Goal: Use online tool/utility

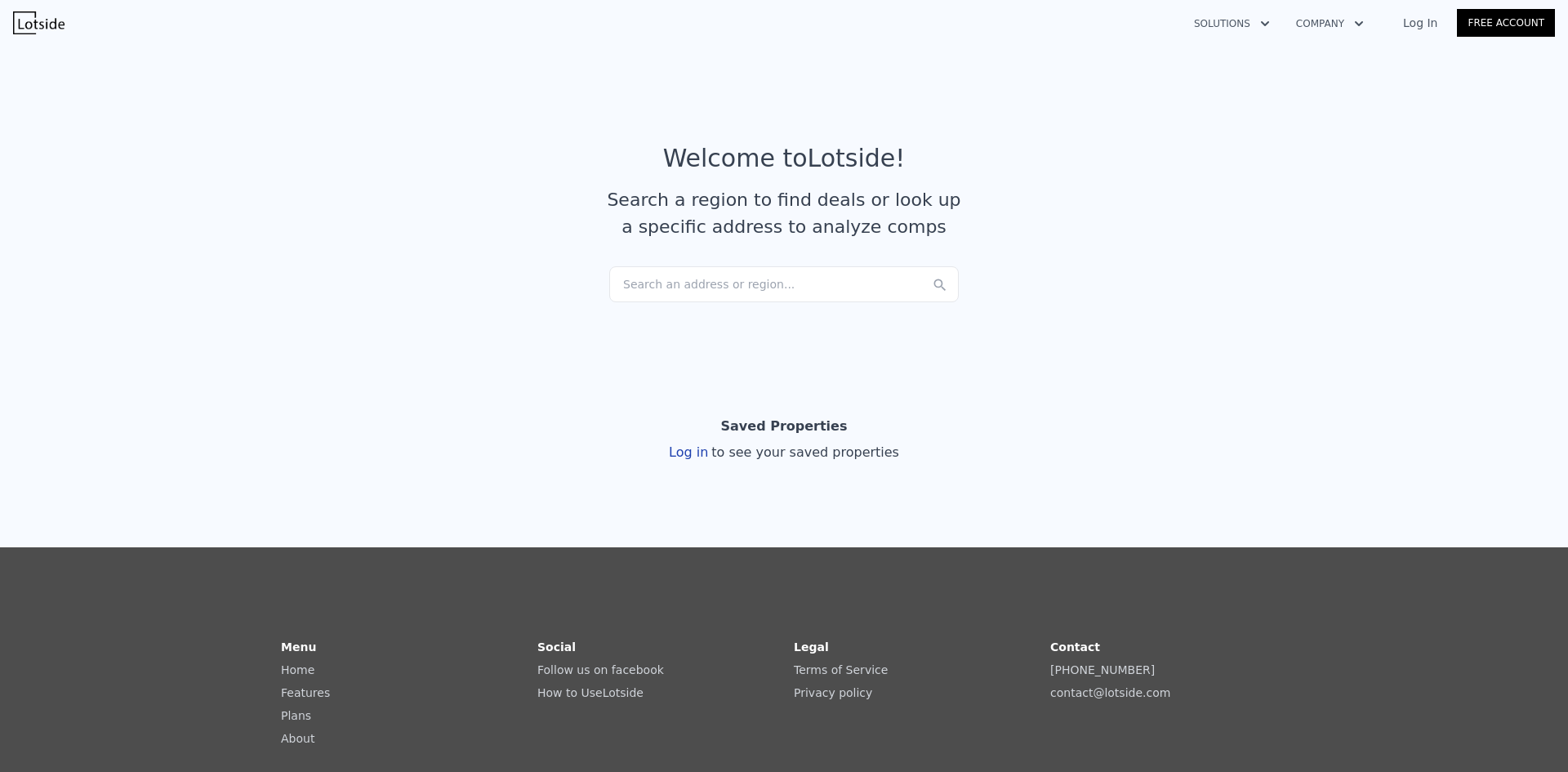
click at [770, 293] on div "Search an address or region..." at bounding box center [784, 284] width 350 height 36
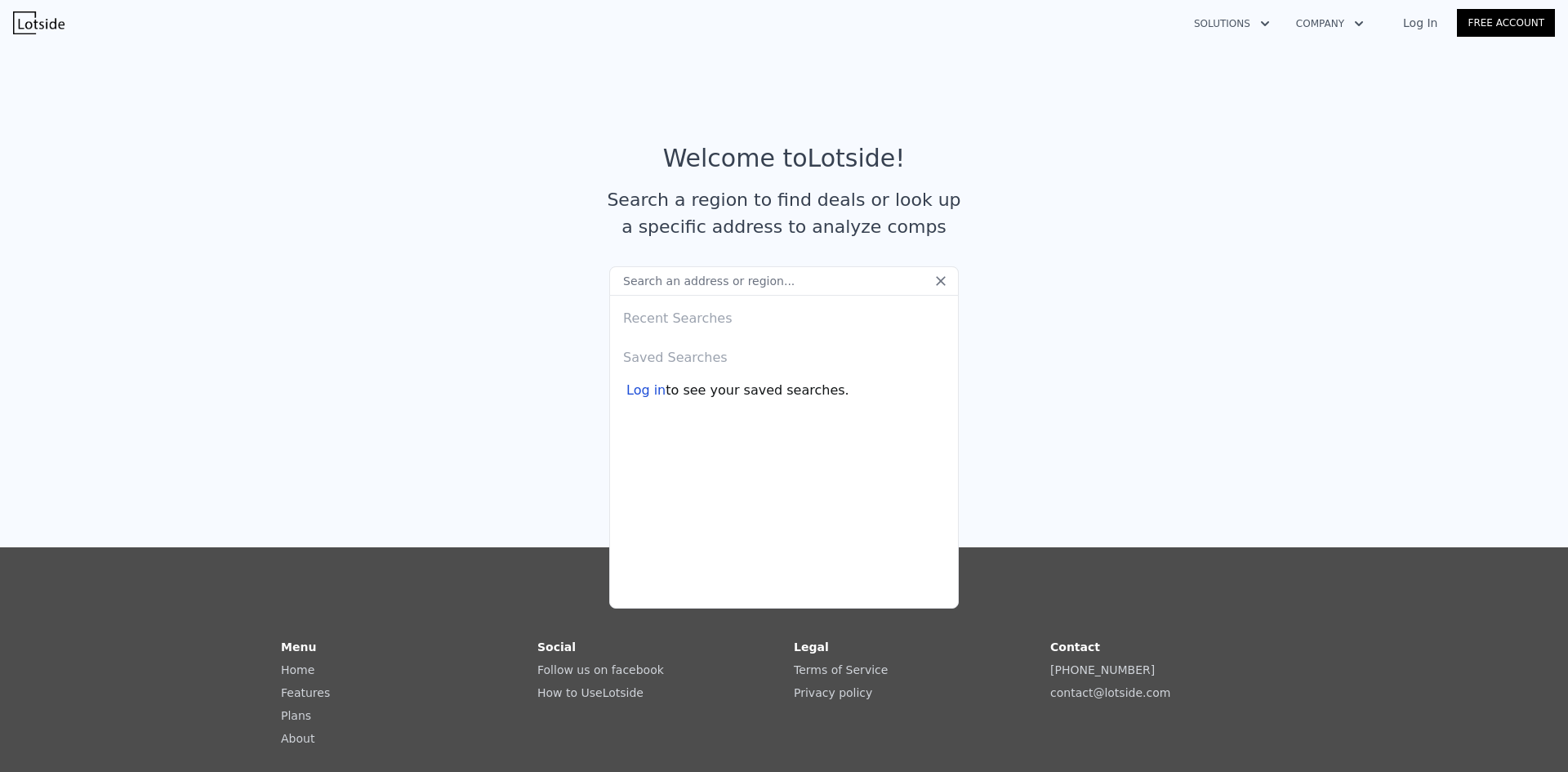
click at [770, 281] on input "text" at bounding box center [784, 281] width 350 height 30
click at [1423, 23] on link "Log In" at bounding box center [1420, 23] width 73 height 16
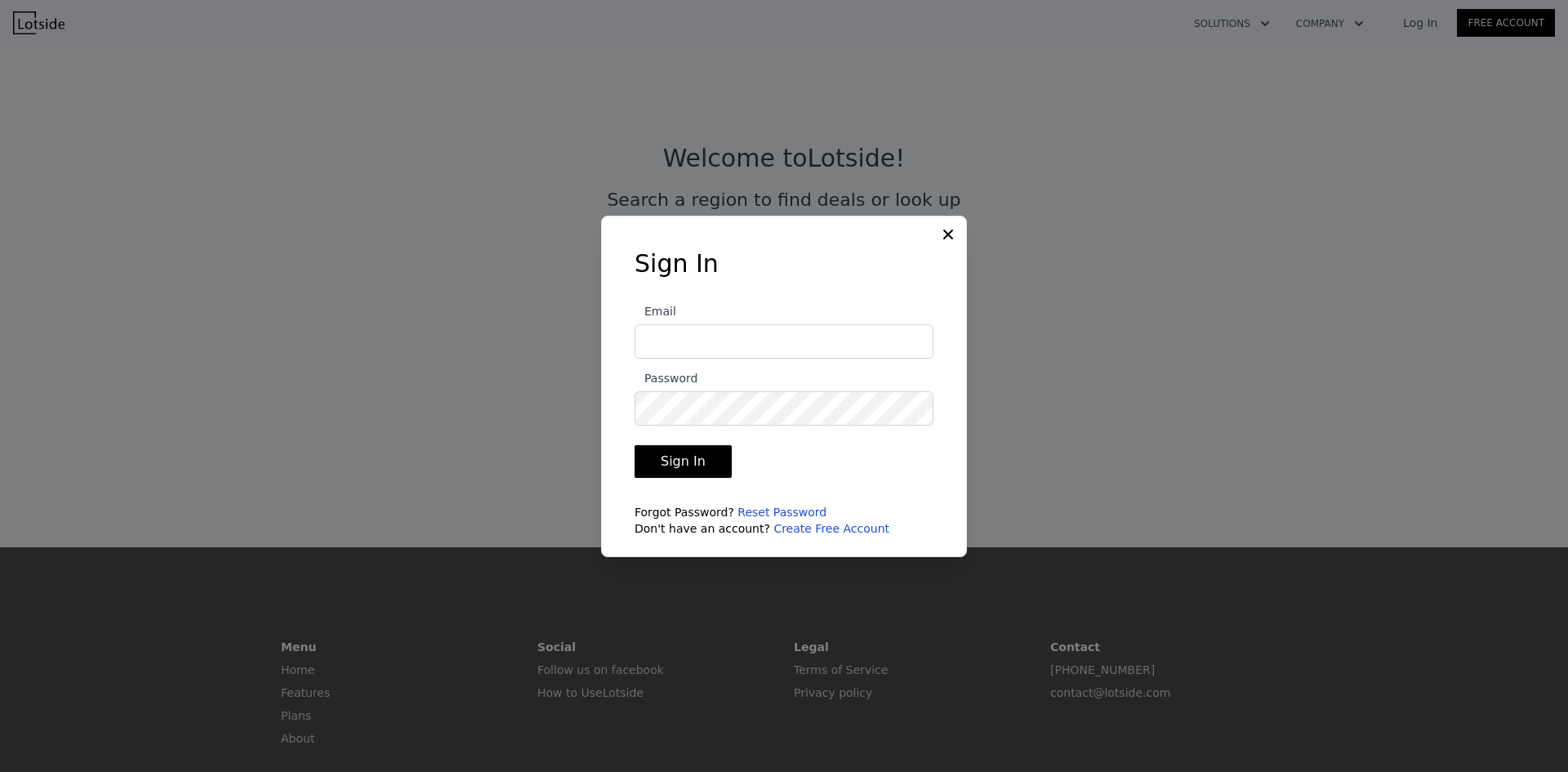
type input "info@edcpropertymanagement.com"
click at [714, 457] on button "Sign In" at bounding box center [683, 461] width 97 height 33
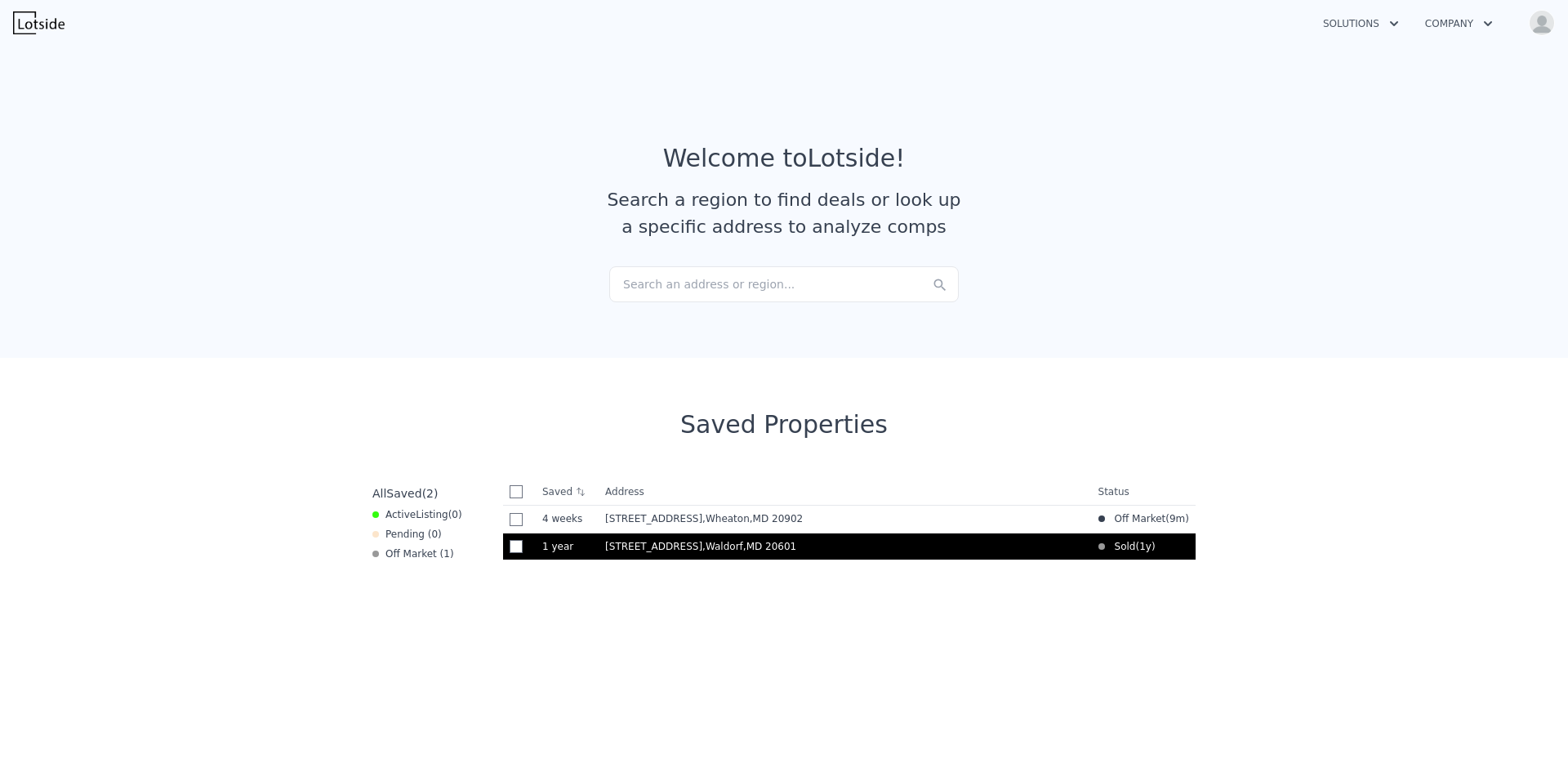
click at [702, 544] on span ", Waldorf , MD 20601" at bounding box center [752, 546] width 100 height 12
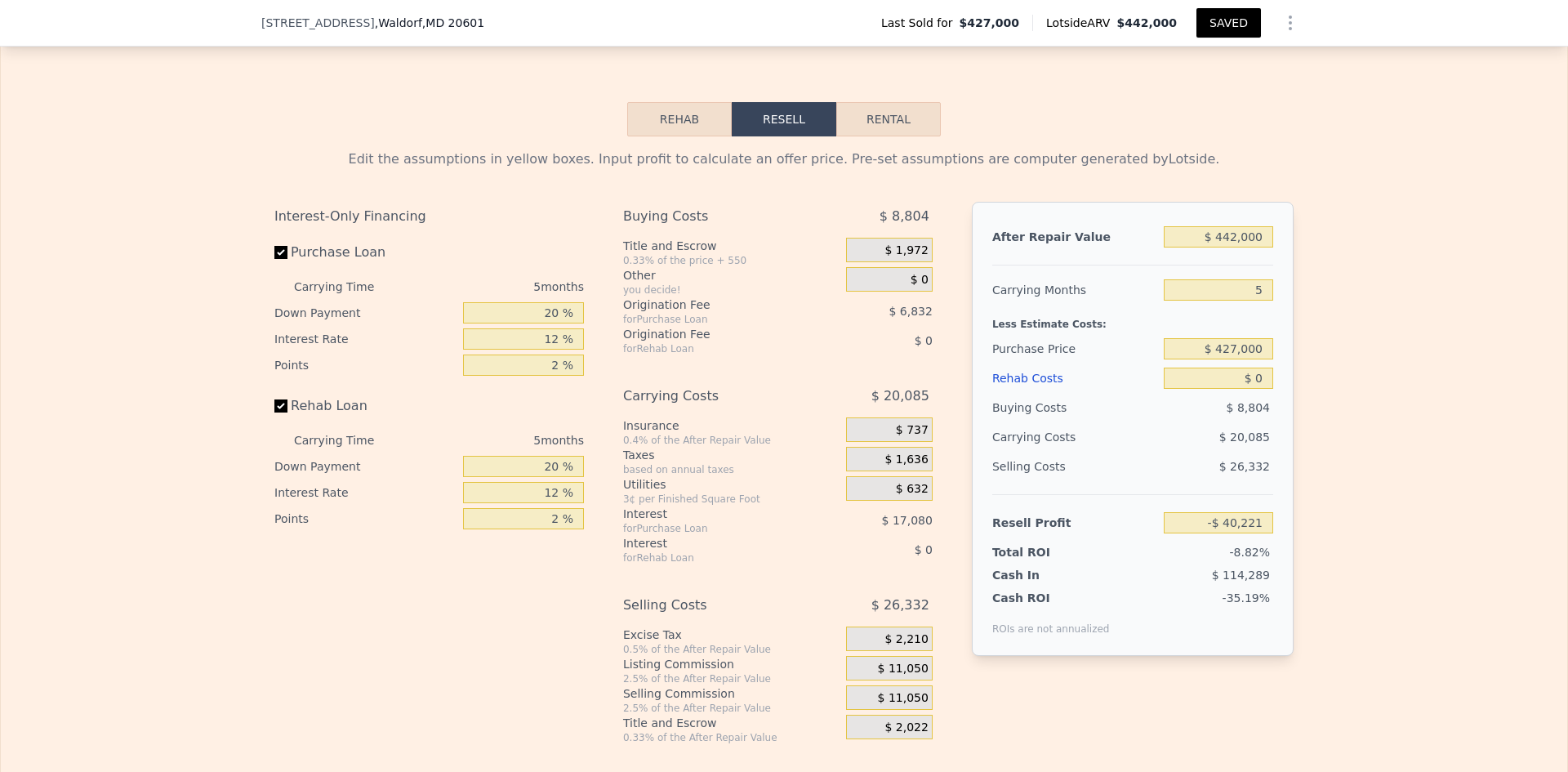
scroll to position [2364, 0]
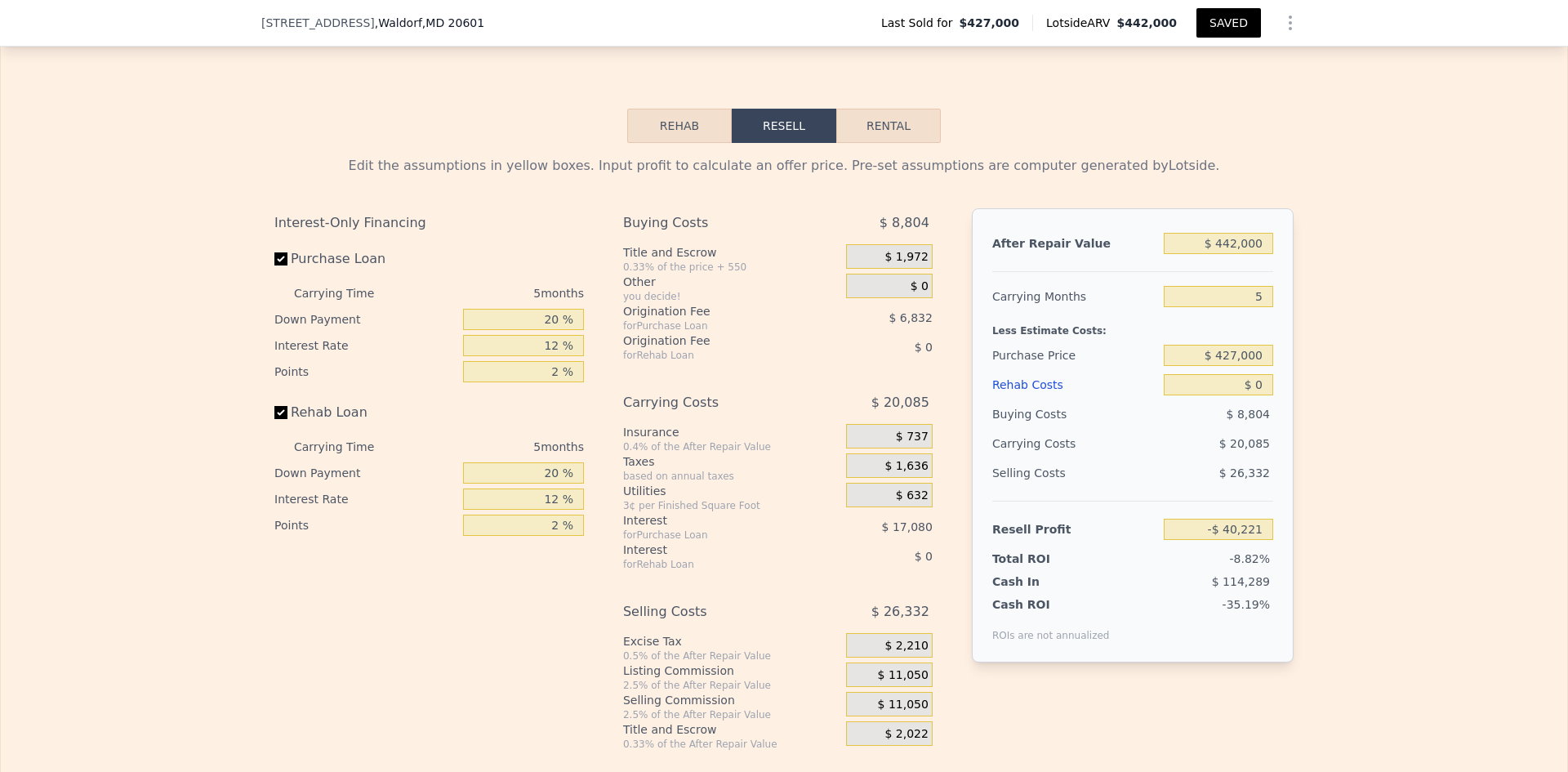
click at [671, 129] on button "Rehab" at bounding box center [679, 125] width 104 height 35
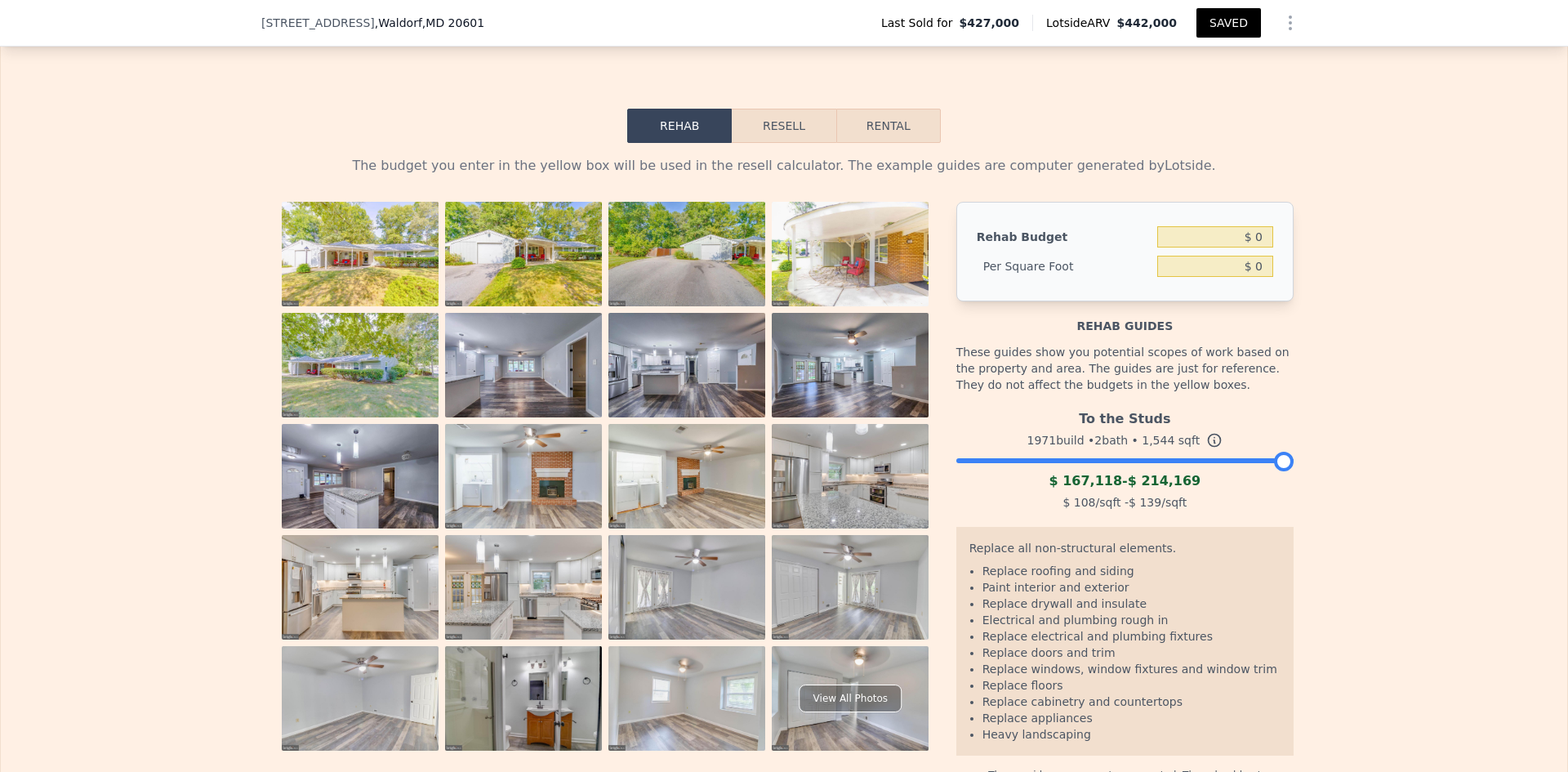
click at [902, 128] on button "Rental" at bounding box center [888, 125] width 104 height 35
select select "30"
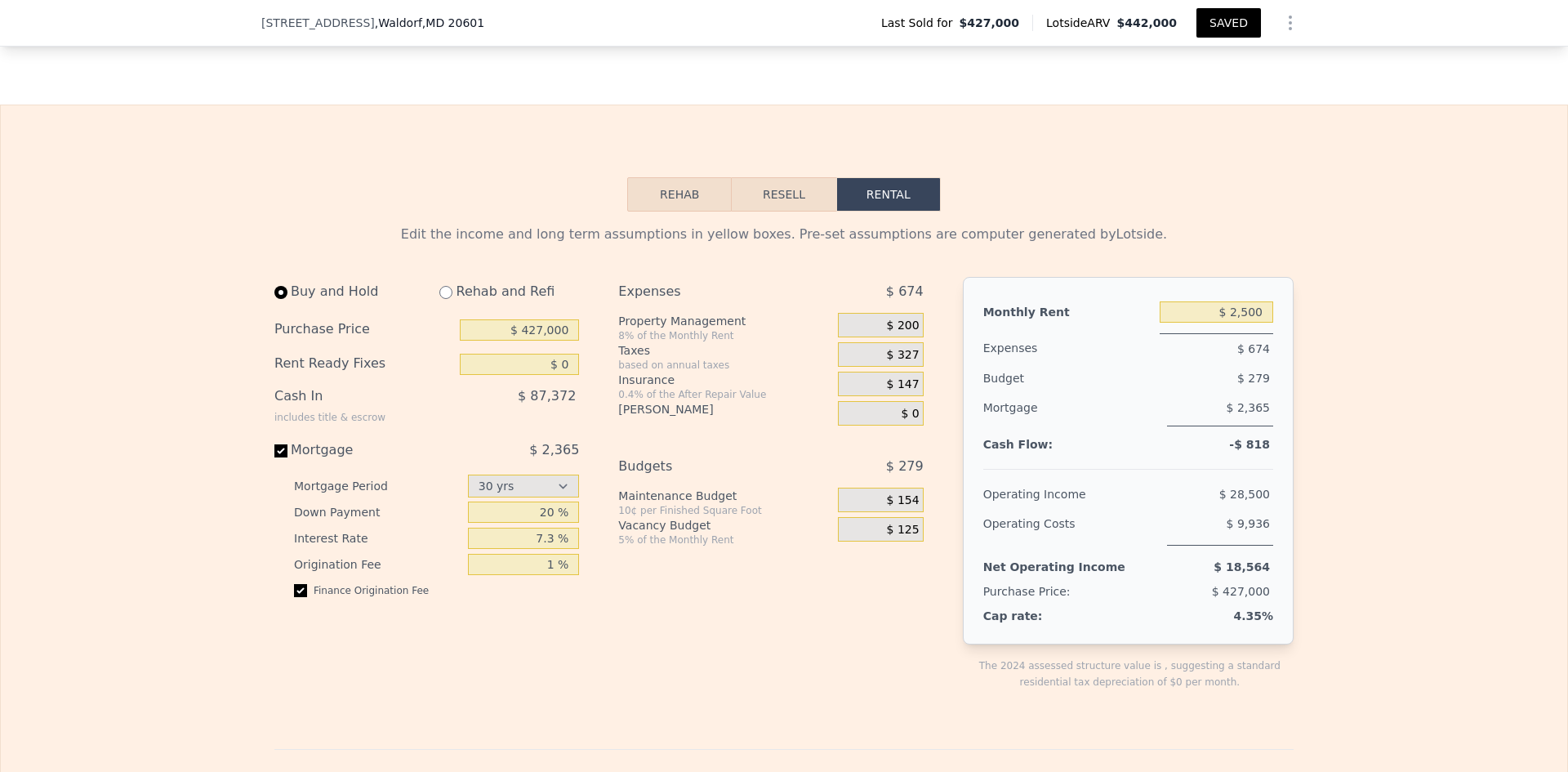
scroll to position [2284, 0]
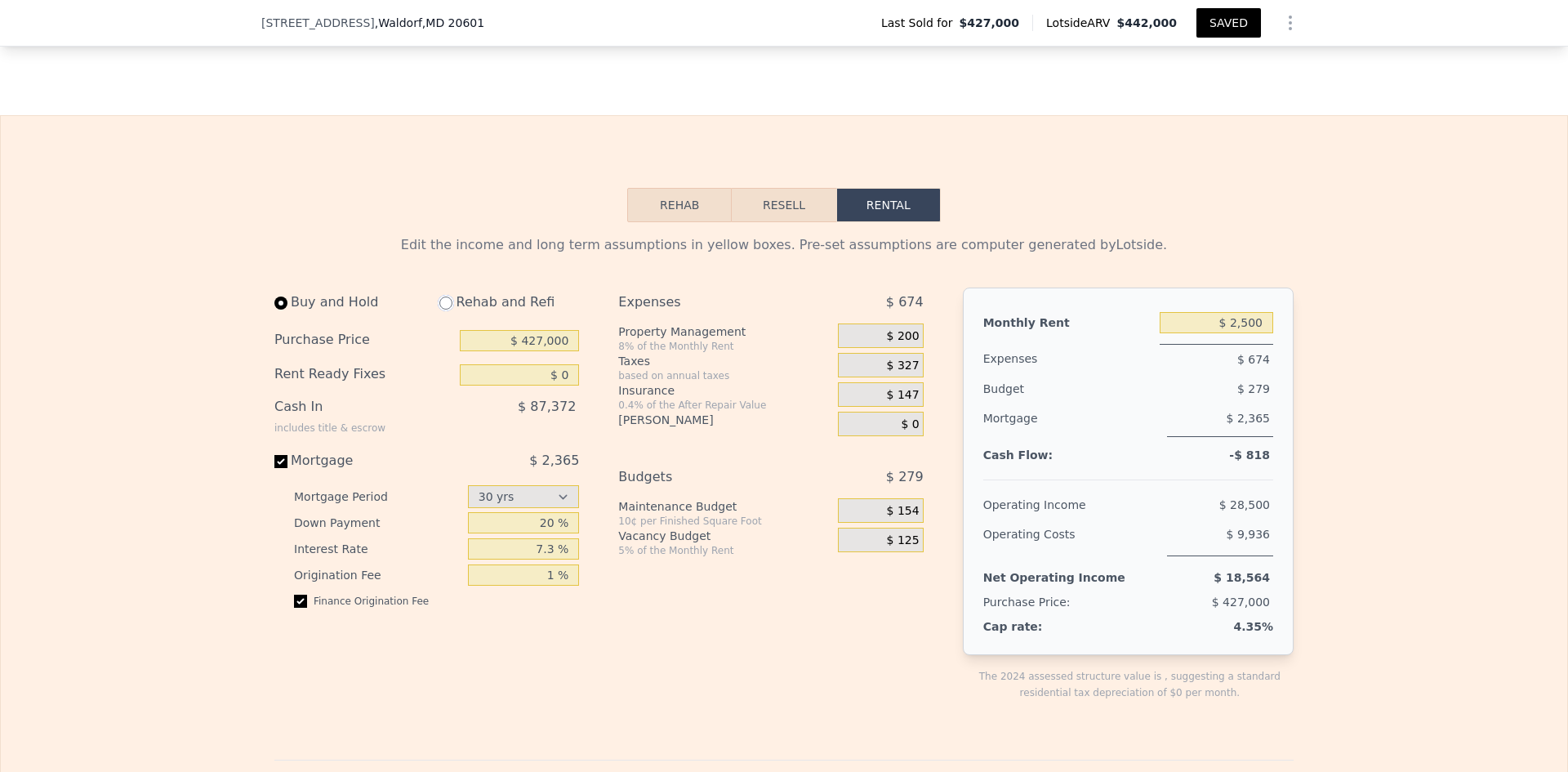
click at [443, 310] on input "radio" at bounding box center [445, 303] width 13 height 13
radio input "true"
select select "30"
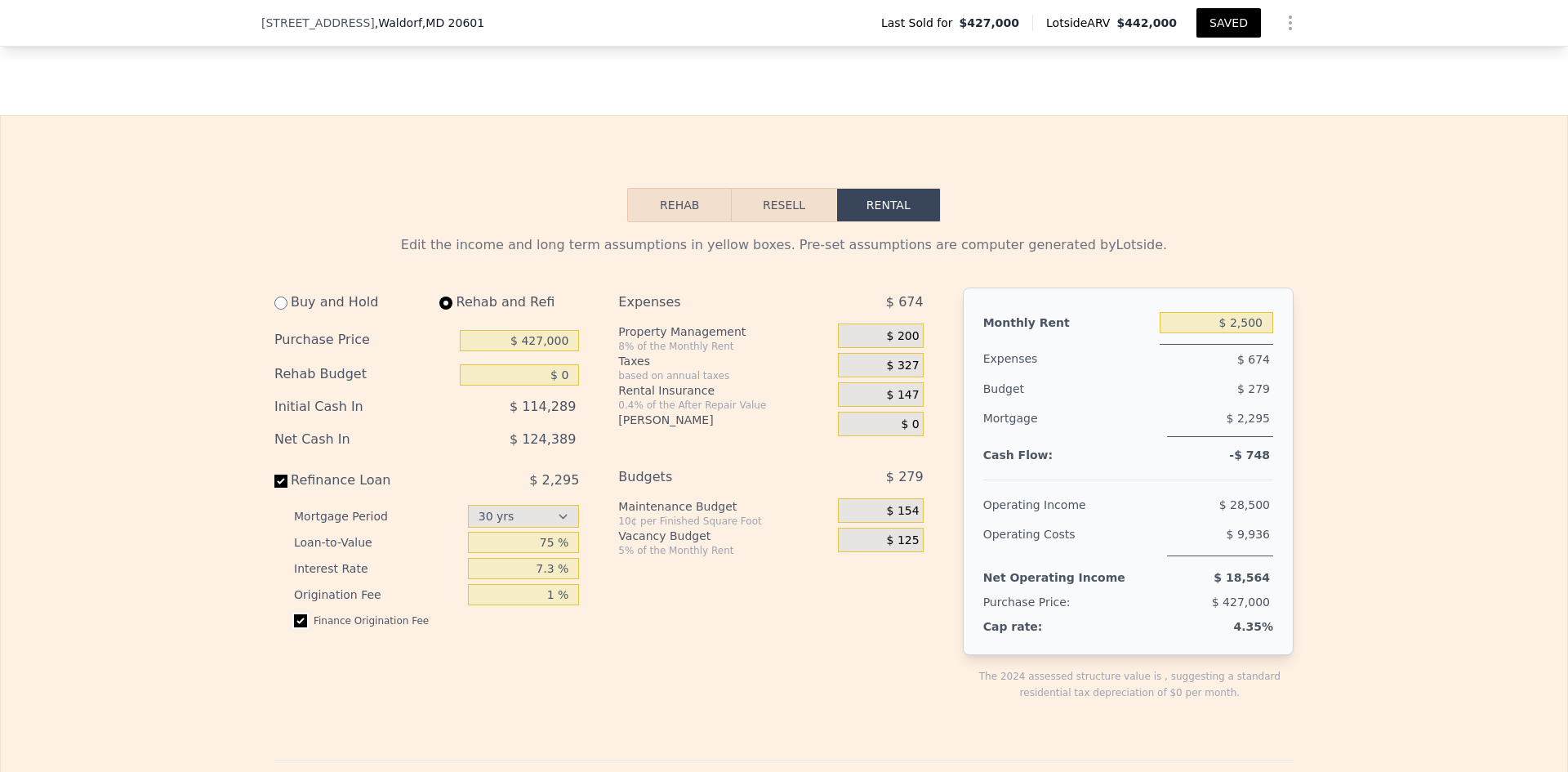
click at [300, 628] on input "checkbox" at bounding box center [300, 620] width 13 height 13
checkbox input "true"
click at [693, 201] on button "Rehab" at bounding box center [679, 205] width 104 height 35
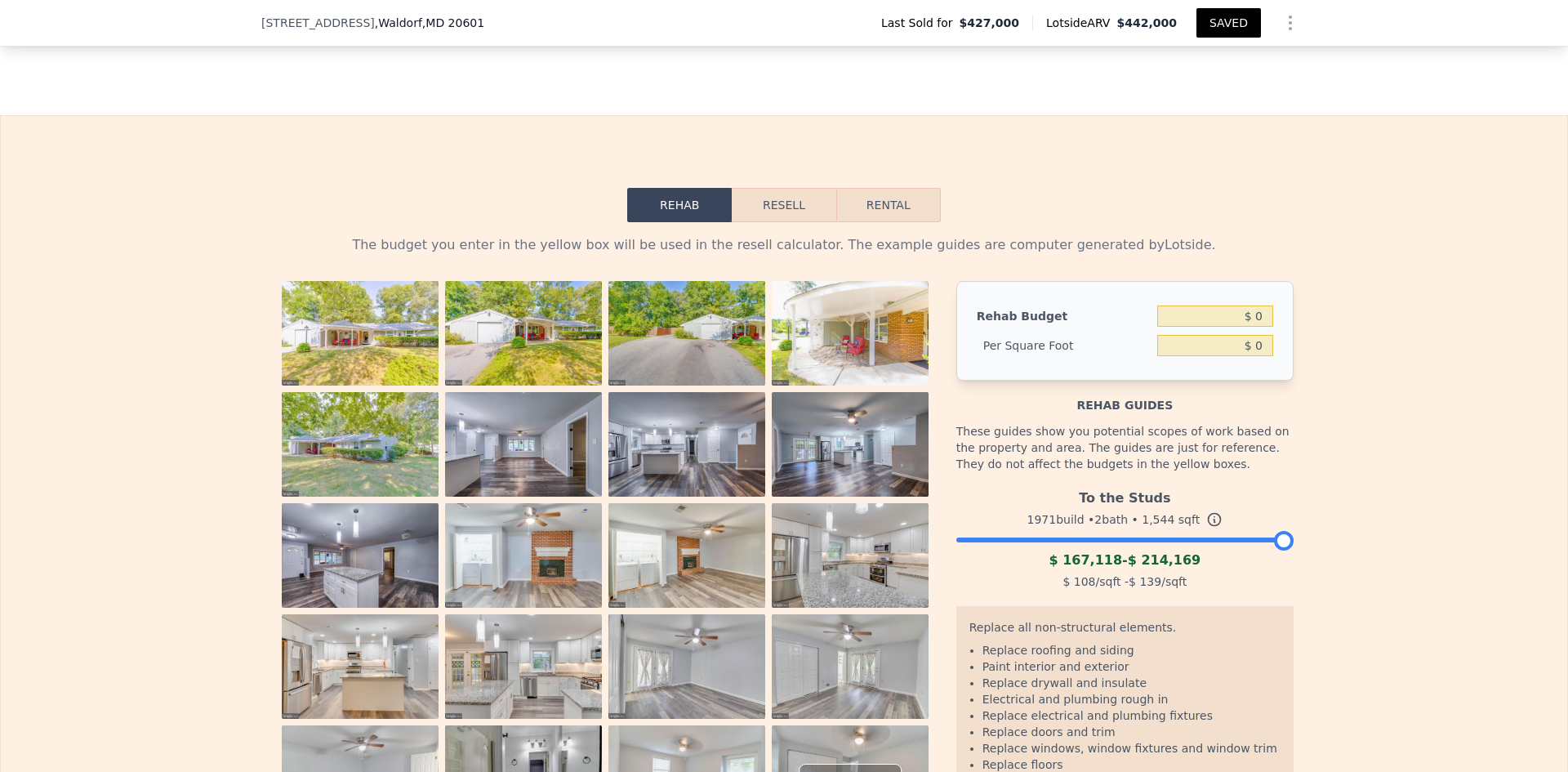
click at [770, 205] on button "Resell" at bounding box center [784, 205] width 103 height 35
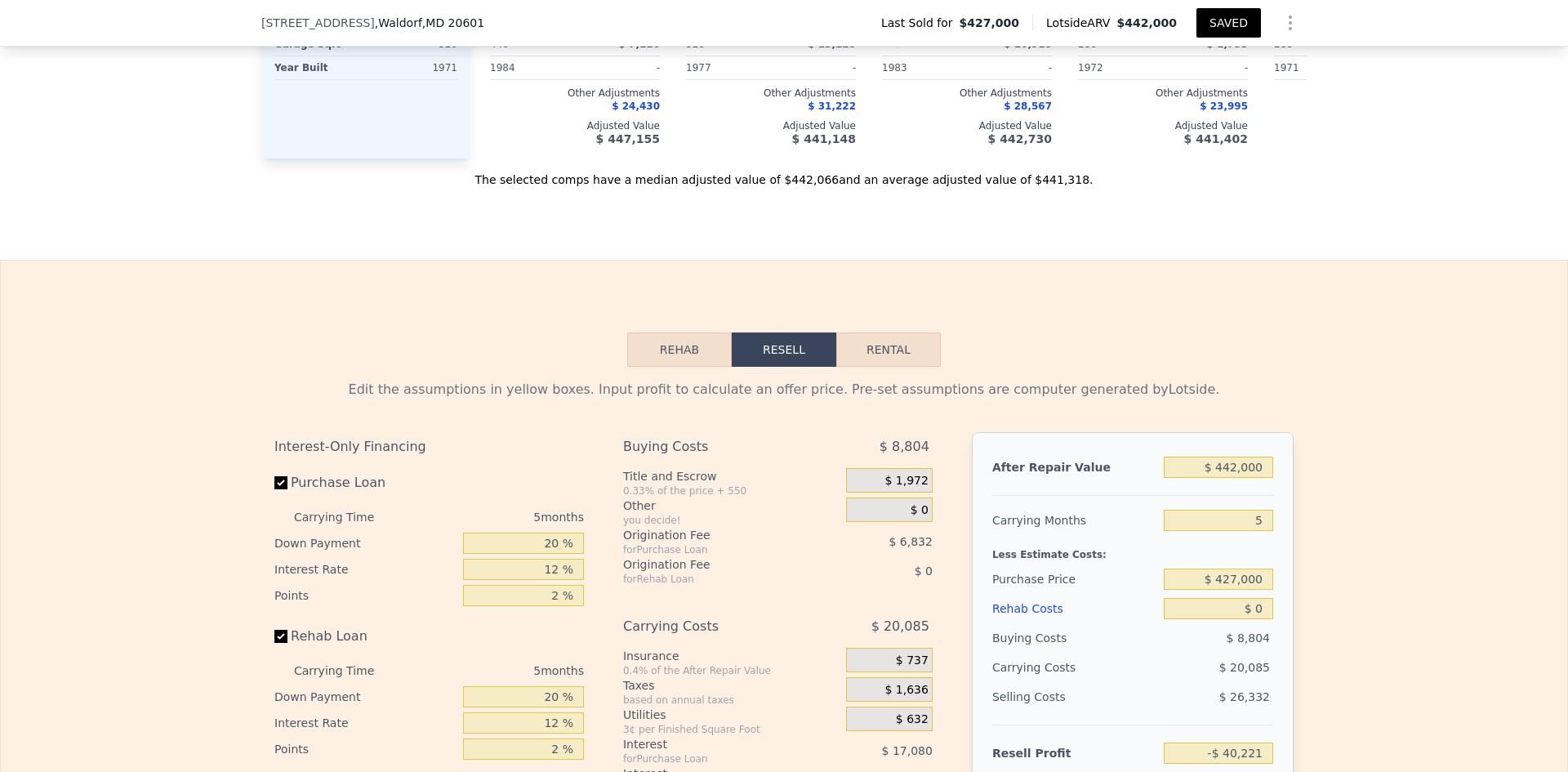
scroll to position [2203, 0]
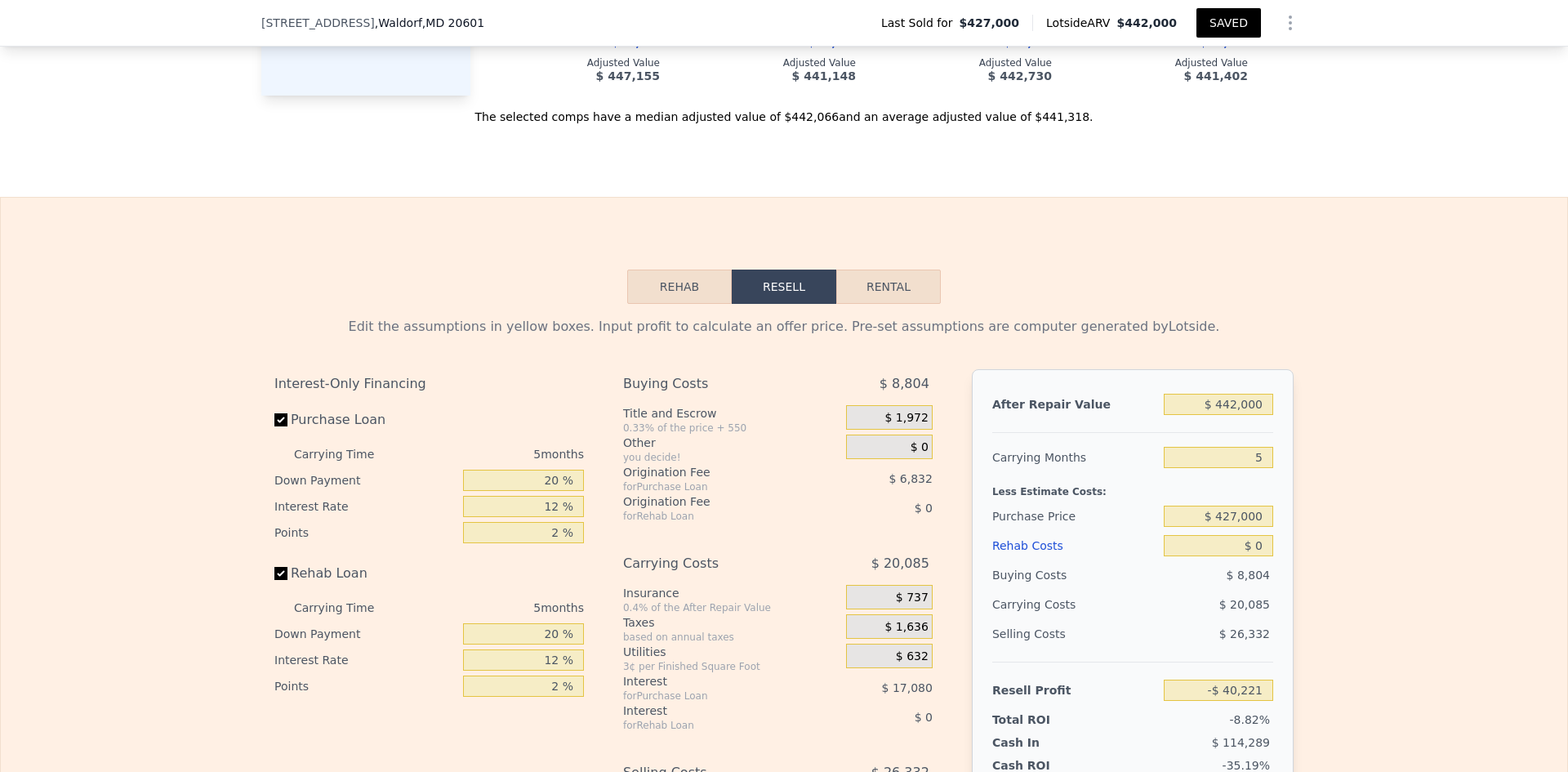
click at [889, 300] on button "Rental" at bounding box center [888, 286] width 104 height 35
select select "30"
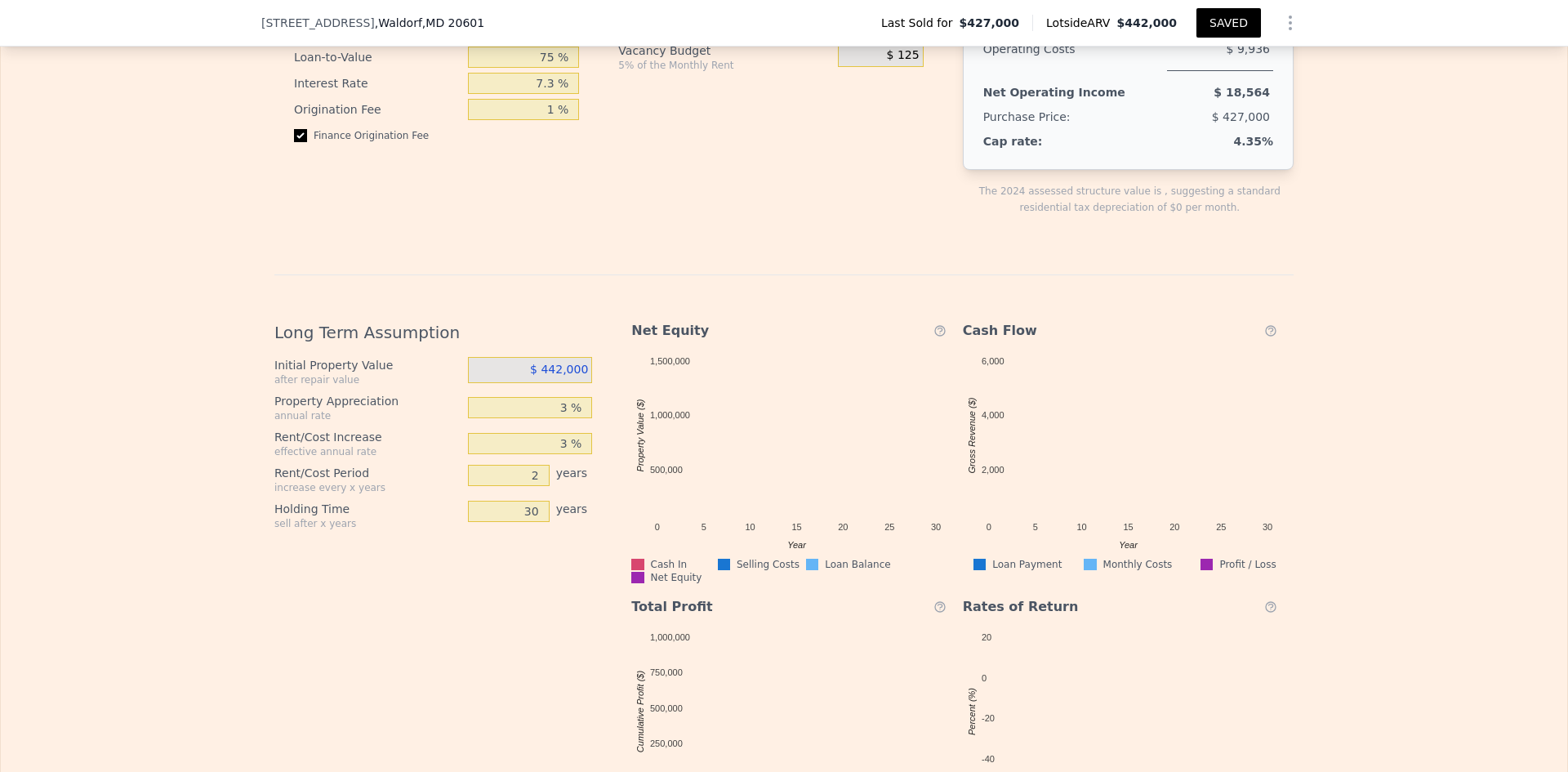
scroll to position [2775, 0]
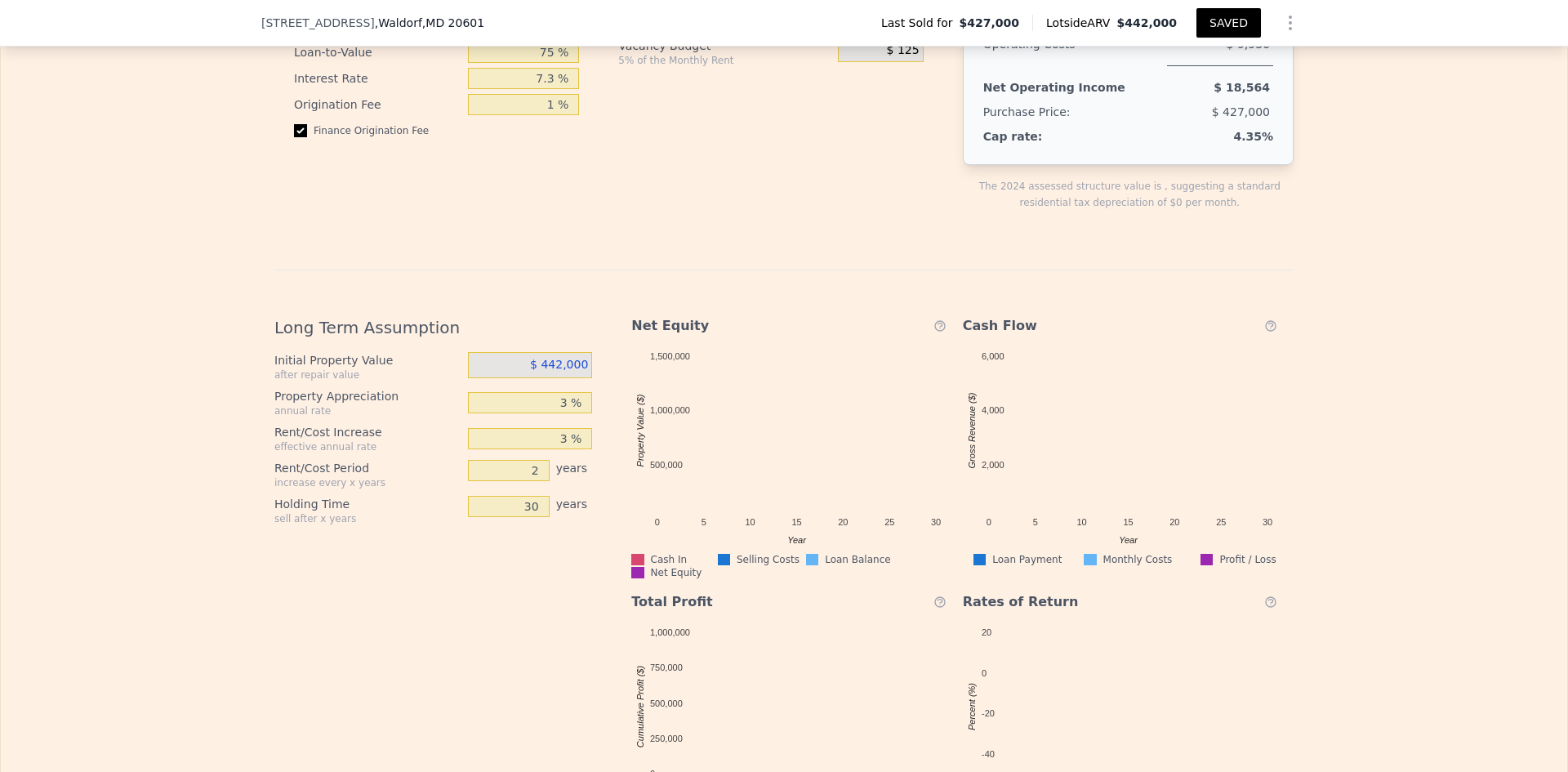
select select "30"
